Goal: Task Accomplishment & Management: Manage account settings

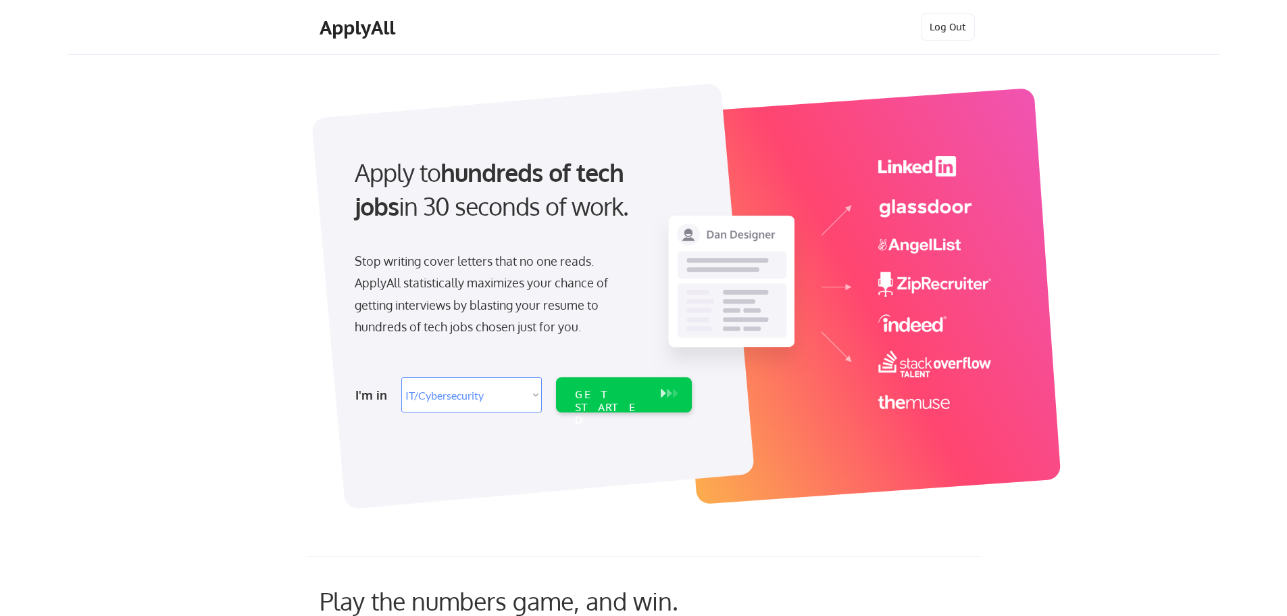
select select ""it_security""
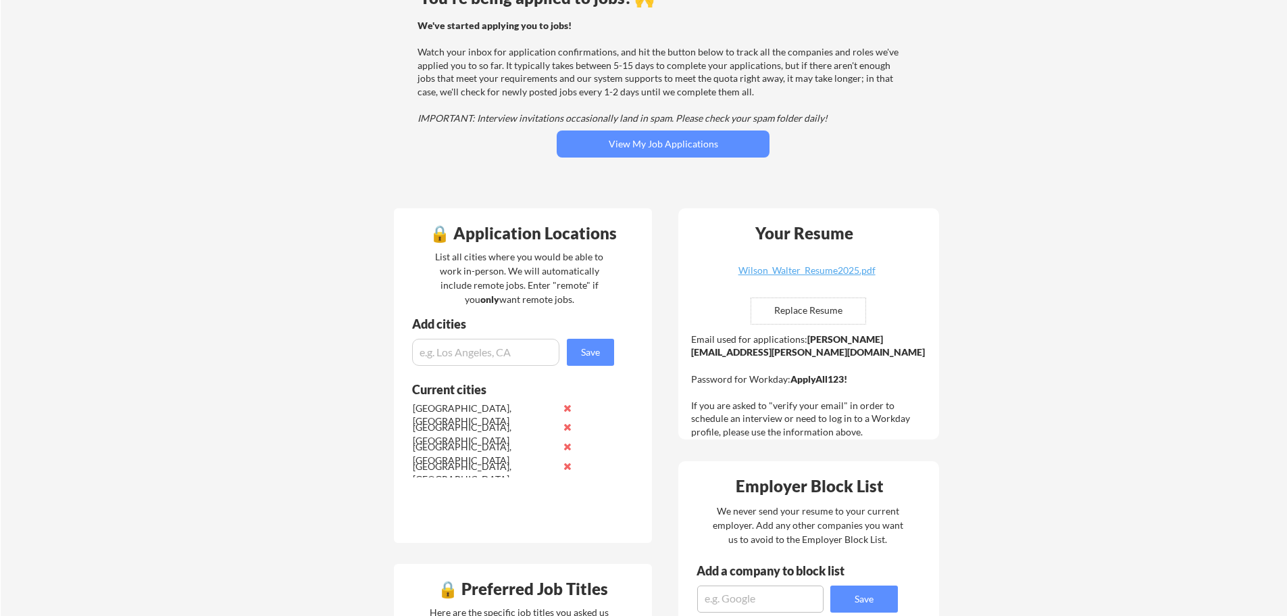
scroll to position [135, 0]
click at [662, 145] on button "View My Job Applications" at bounding box center [663, 143] width 213 height 27
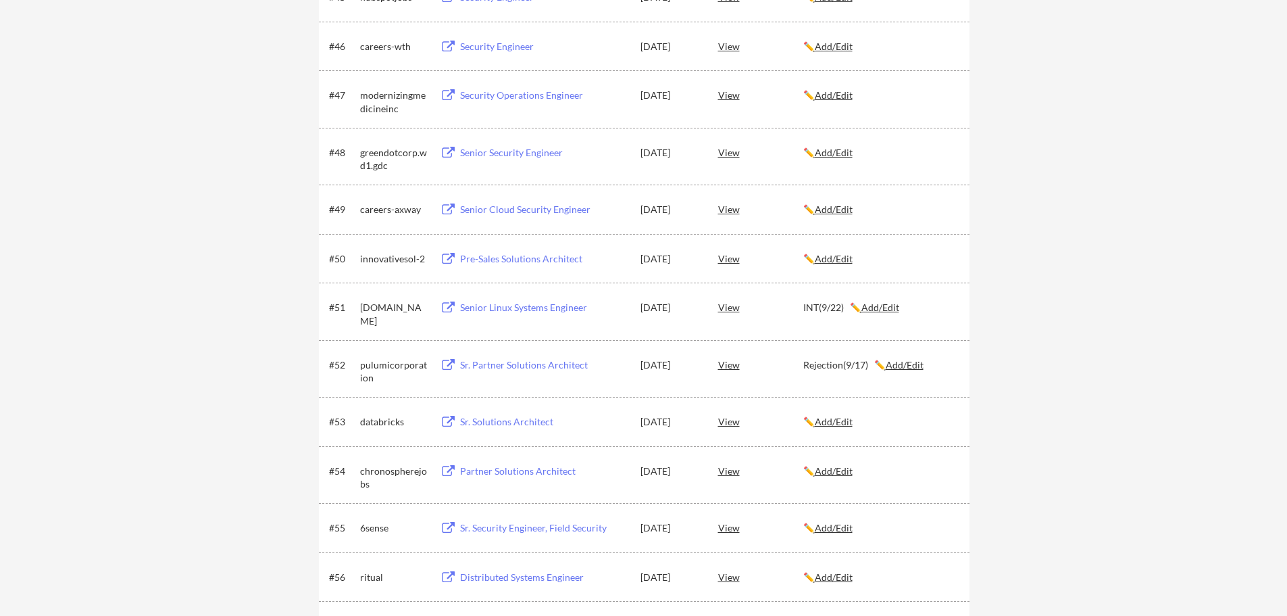
click at [447, 307] on button at bounding box center [448, 307] width 17 height 13
